Goal: Information Seeking & Learning: Learn about a topic

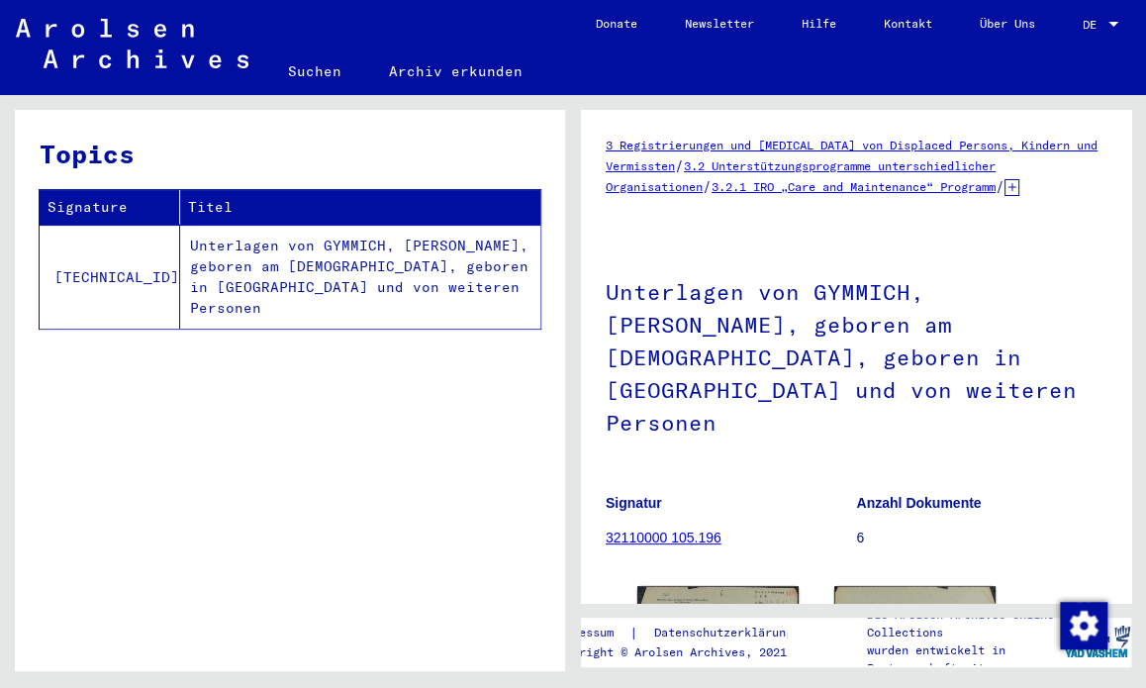
scroll to position [226, 0]
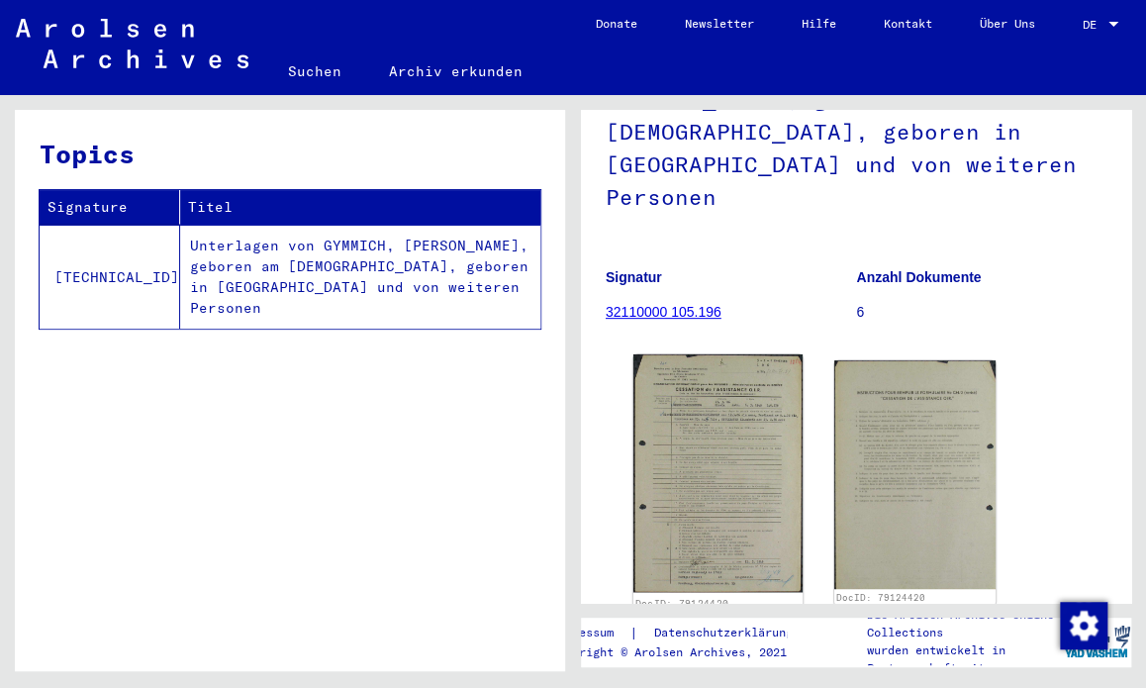
click at [740, 407] on img at bounding box center [717, 472] width 169 height 237
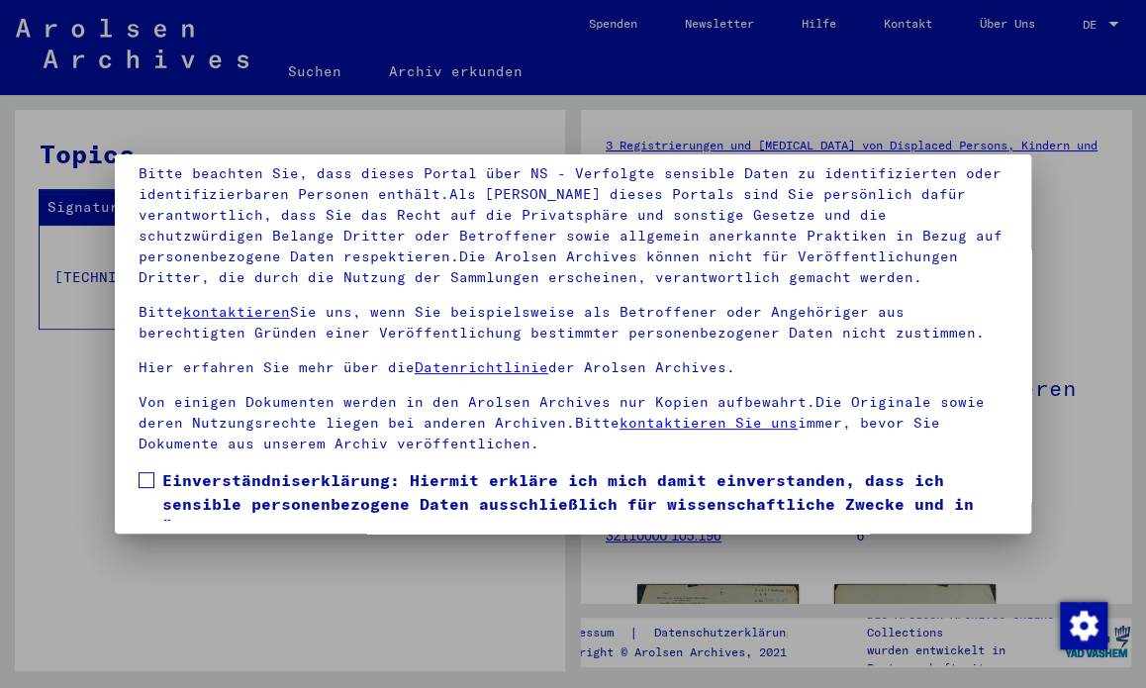
scroll to position [167, 0]
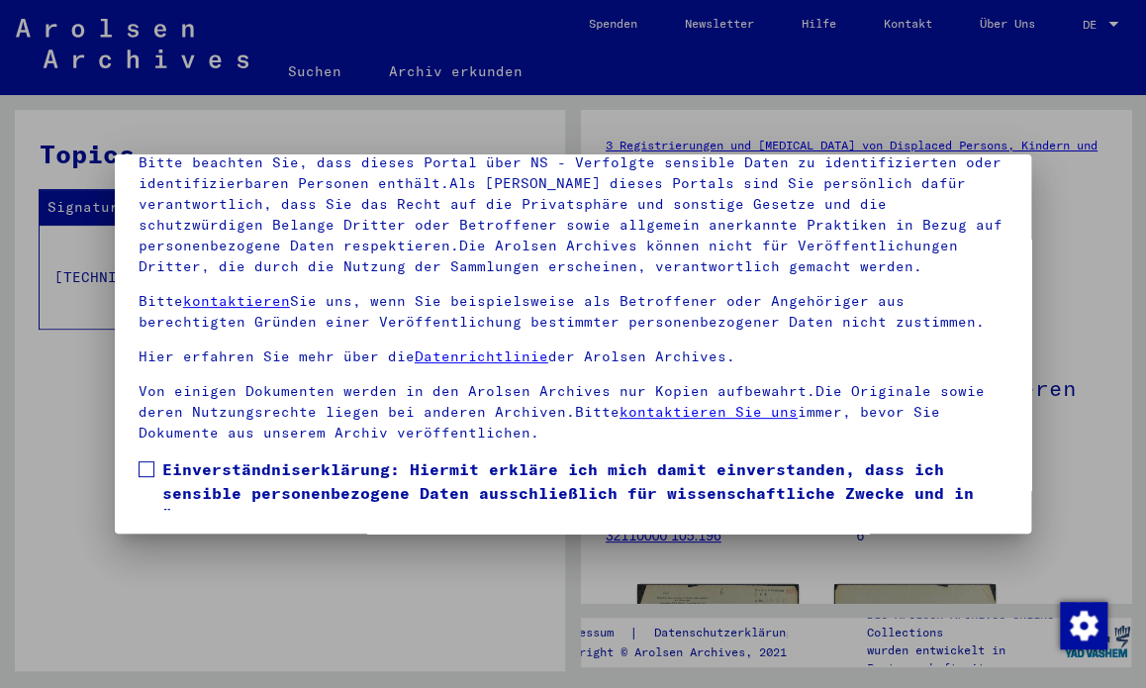
click at [150, 467] on span at bounding box center [147, 469] width 16 height 16
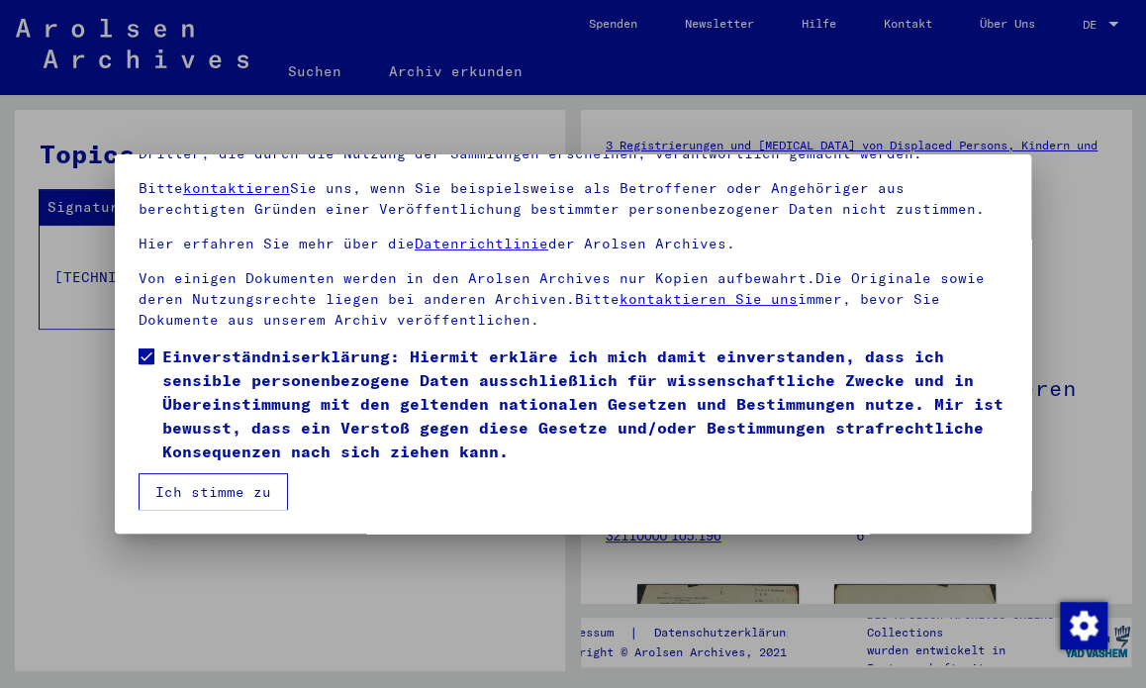
click at [220, 503] on button "Ich stimme zu" at bounding box center [213, 492] width 149 height 38
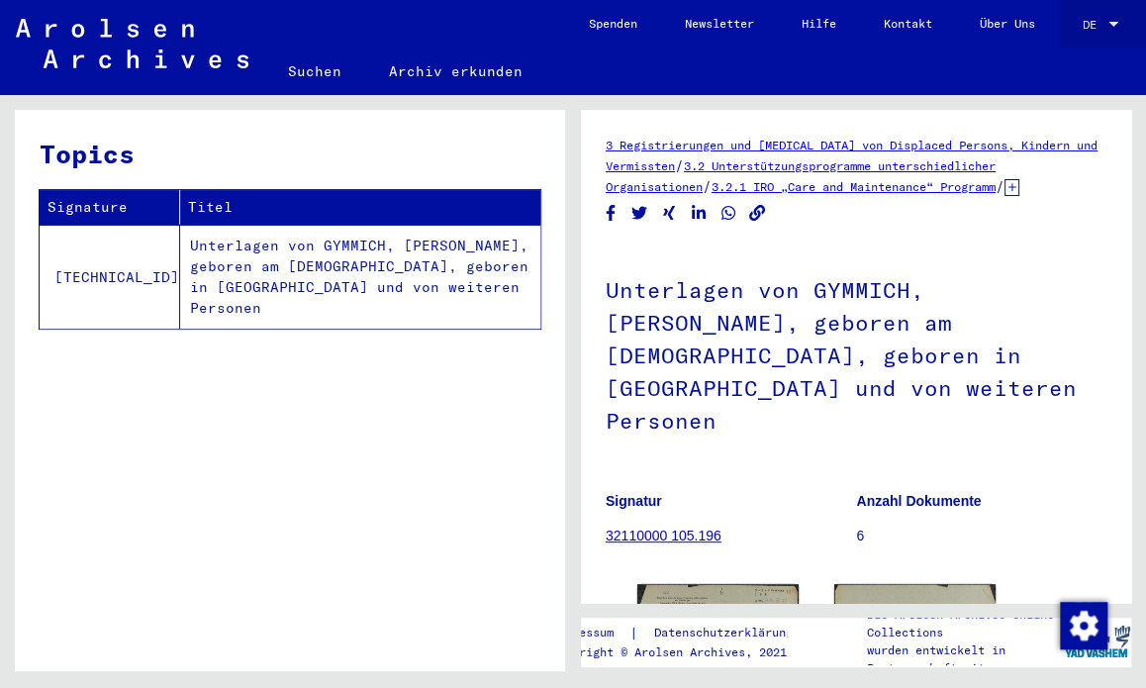
click at [1109, 18] on div at bounding box center [1113, 25] width 18 height 14
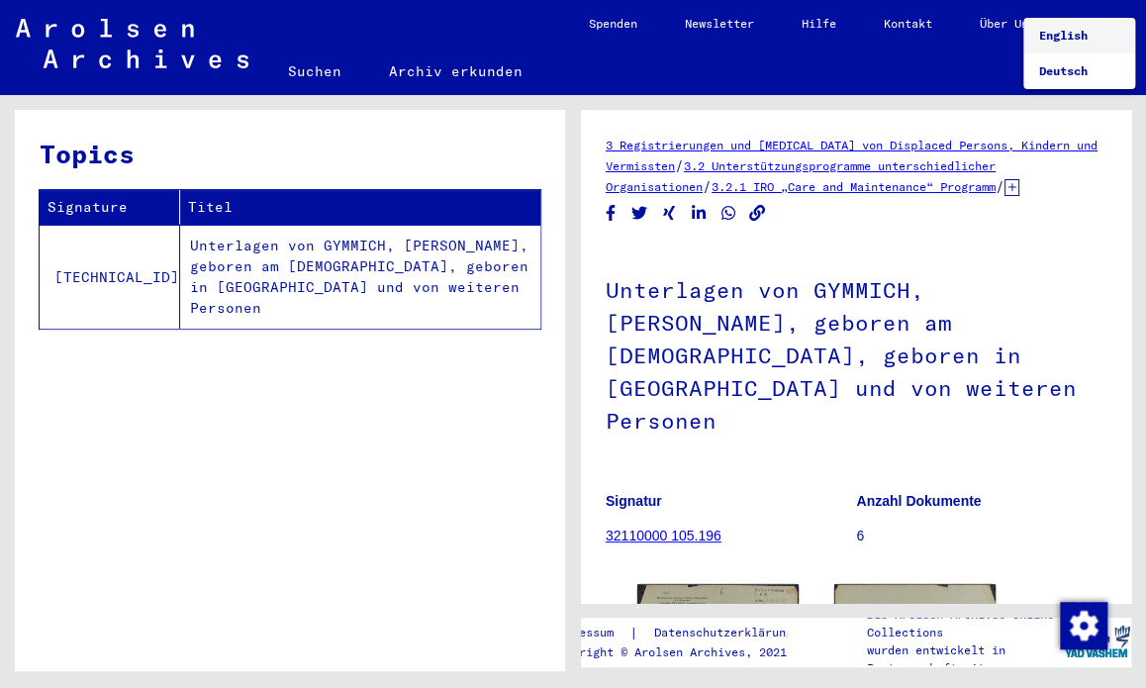
click at [1058, 23] on span "English" at bounding box center [1079, 36] width 80 height 36
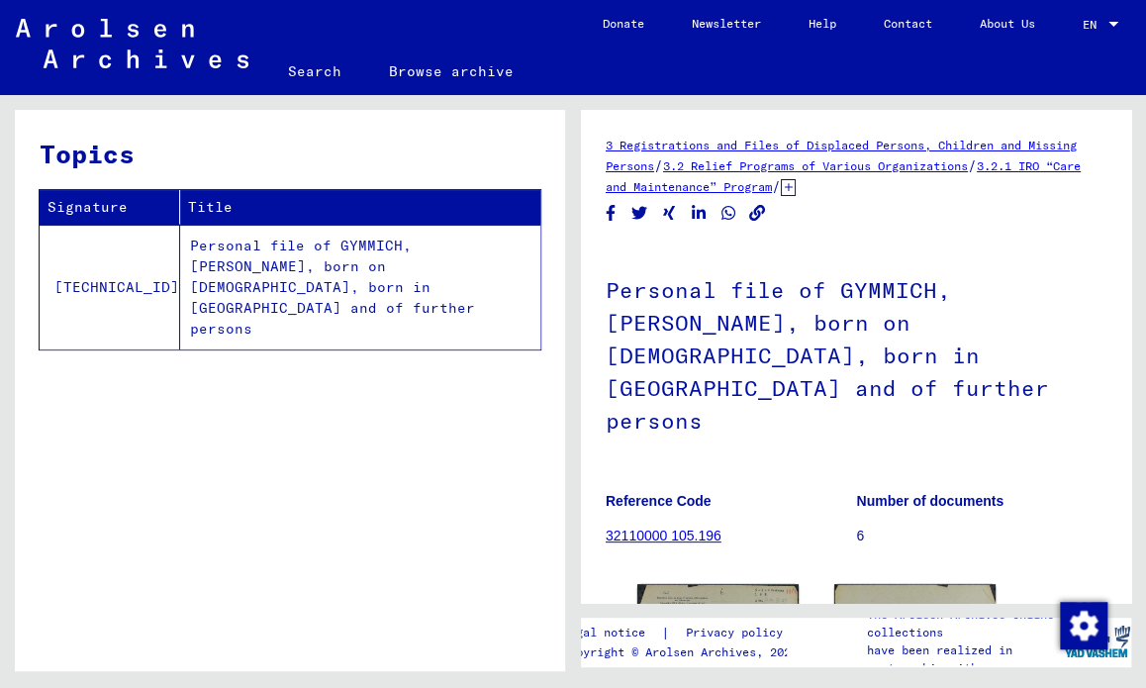
click at [708, 584] on img at bounding box center [717, 697] width 161 height 227
